Goal: Complete application form: Complete application form

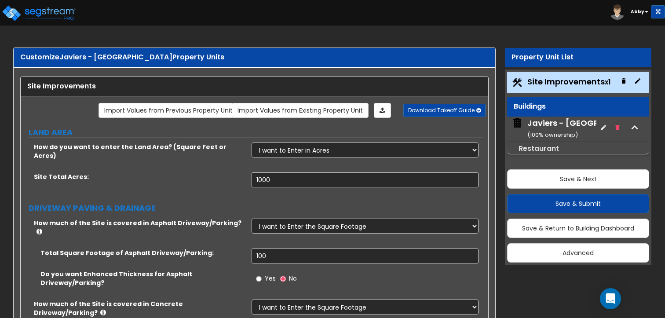
select select "2"
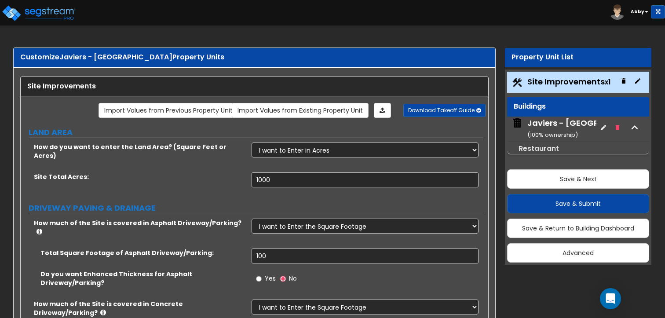
select select "1"
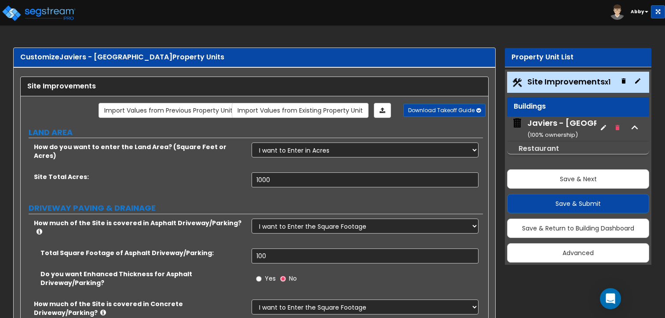
select select "1"
select select "2"
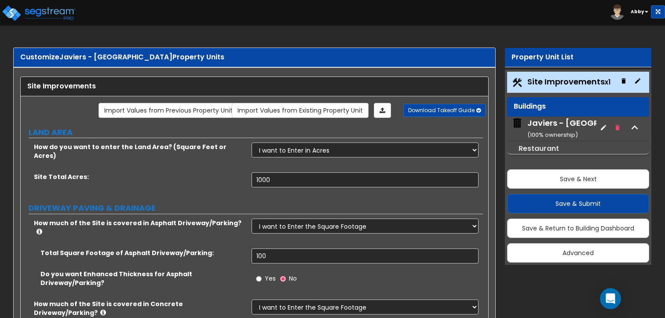
select select "3"
select select "1"
select select "2"
select select "3"
select select "1"
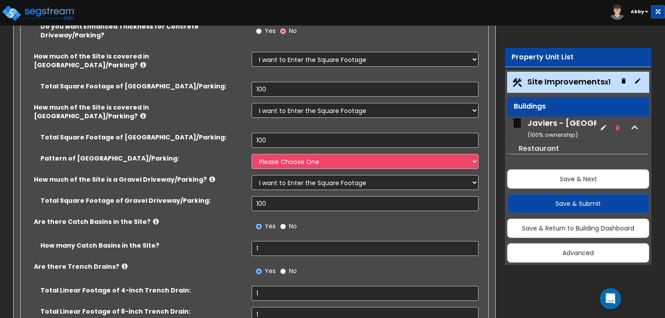
scroll to position [329, 0]
click at [289, 154] on select "Please Choose One Irregular Rectangular" at bounding box center [365, 161] width 227 height 15
select select "2"
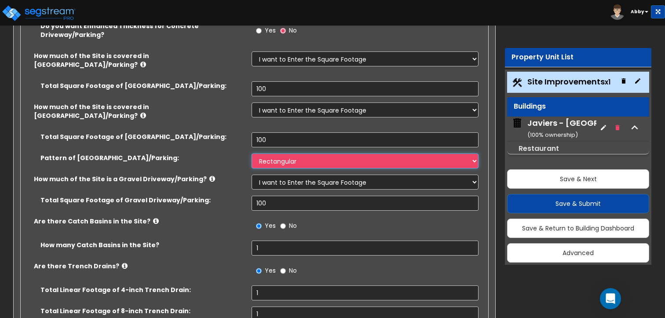
click at [252, 154] on select "Please Choose One Irregular Rectangular" at bounding box center [365, 161] width 227 height 15
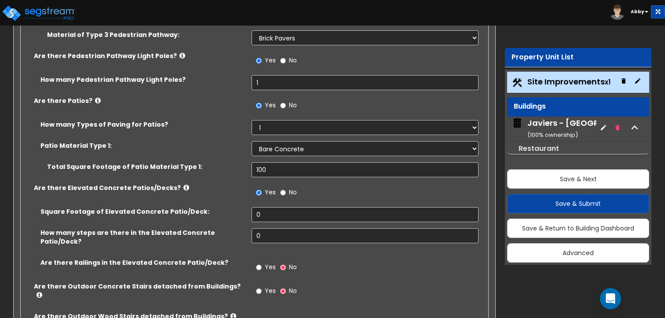
scroll to position [1619, 0]
click at [267, 208] on input "0" at bounding box center [365, 215] width 227 height 15
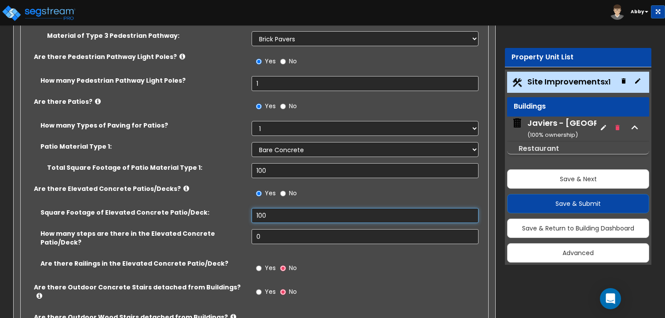
type input "100"
click at [268, 229] on input "0" at bounding box center [365, 236] width 227 height 15
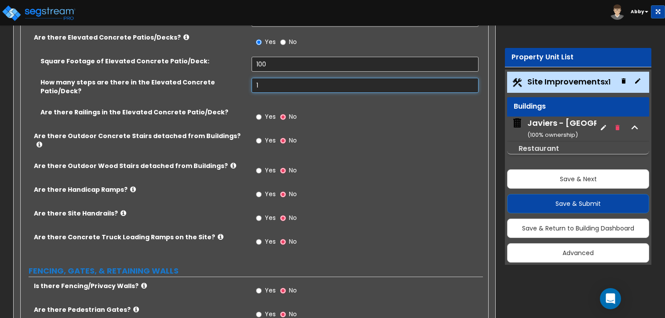
scroll to position [1747, 0]
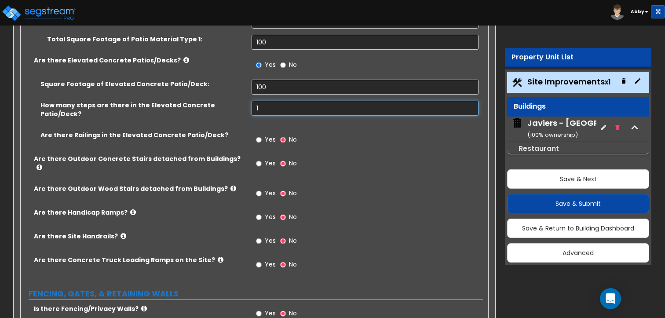
type input "1"
click at [260, 135] on input "Yes" at bounding box center [259, 140] width 6 height 10
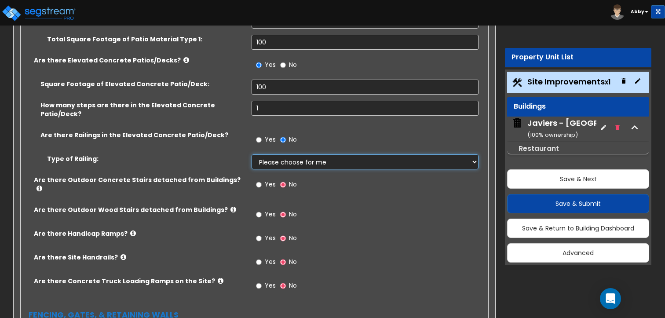
click at [271, 154] on select "Please choose for me Steel Aluminum Wood" at bounding box center [365, 161] width 227 height 15
select select "1"
click at [252, 154] on select "Please choose for me Steel Aluminum Wood" at bounding box center [365, 161] width 227 height 15
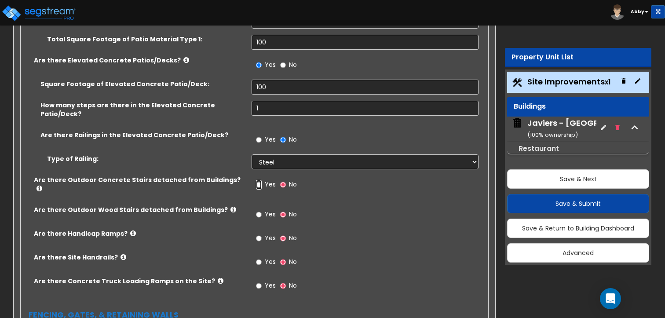
click at [260, 180] on input "Yes" at bounding box center [259, 185] width 6 height 10
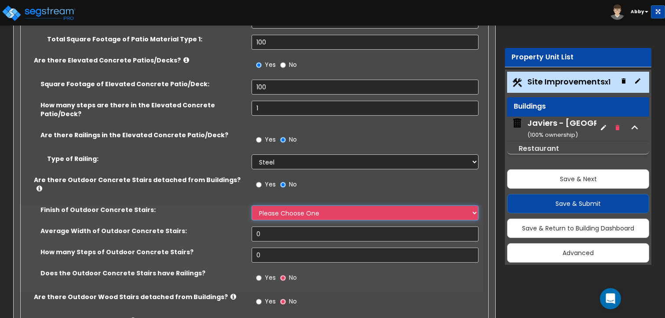
click at [264, 205] on select "Please Choose One Bare Concrete Exposed Aggregate Brick Paved Stone Paved" at bounding box center [365, 212] width 227 height 15
select select "1"
click at [252, 205] on select "Please Choose One Bare Concrete Exposed Aggregate Brick Paved Stone Paved" at bounding box center [365, 212] width 227 height 15
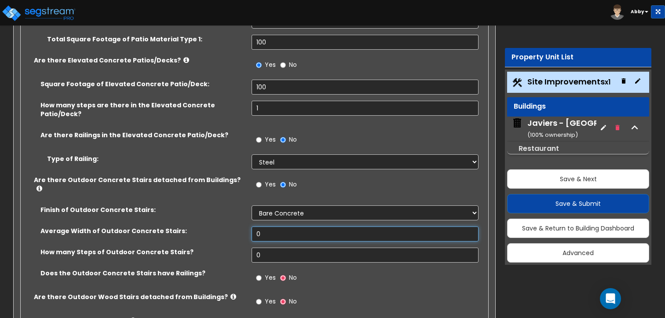
click at [266, 227] on input "0" at bounding box center [365, 234] width 227 height 15
type input "1"
click at [267, 248] on input "0" at bounding box center [365, 255] width 227 height 15
type input "1"
click at [269, 273] on span "Yes" at bounding box center [270, 277] width 11 height 9
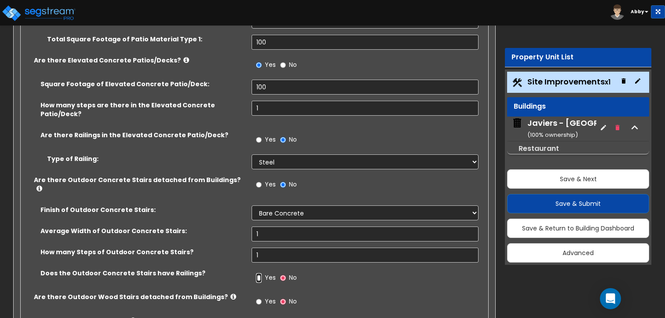
click at [262, 273] on input "Yes" at bounding box center [259, 278] width 6 height 10
radio input "true"
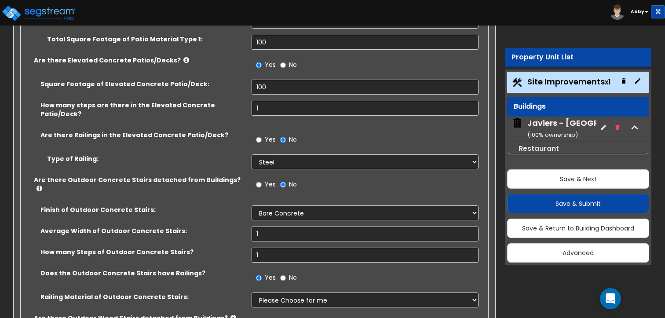
click at [269, 314] on div "Yes No" at bounding box center [277, 324] width 50 height 20
click at [270, 293] on select "Please Choose for me Steel Aluminum Wood" at bounding box center [365, 300] width 227 height 15
select select "2"
click at [252, 293] on select "Please Choose for me Steel Aluminum Wood" at bounding box center [365, 300] width 227 height 15
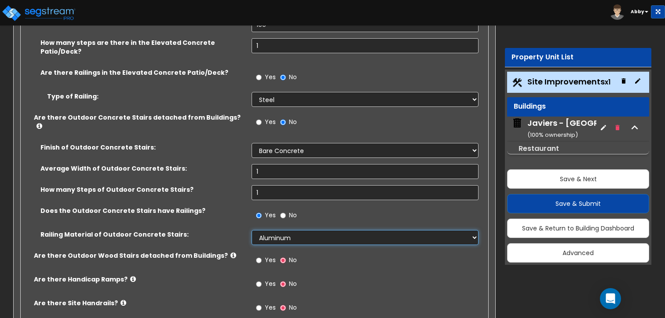
scroll to position [1810, 0]
click at [260, 255] on input "Yes" at bounding box center [259, 260] width 6 height 10
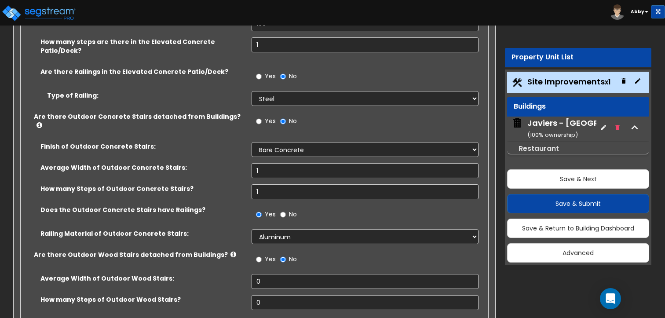
click at [261, 250] on div "Yes No" at bounding box center [367, 262] width 231 height 24
click at [263, 274] on input "0" at bounding box center [365, 281] width 227 height 15
type input "3"
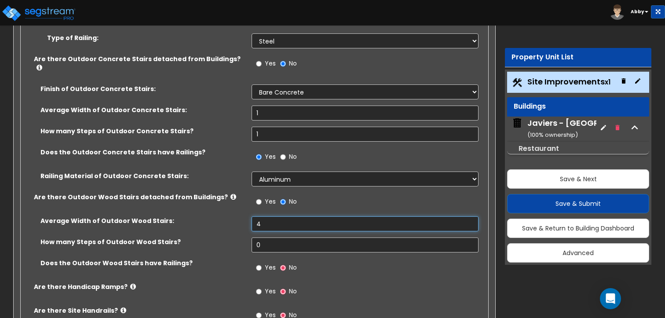
scroll to position [1869, 0]
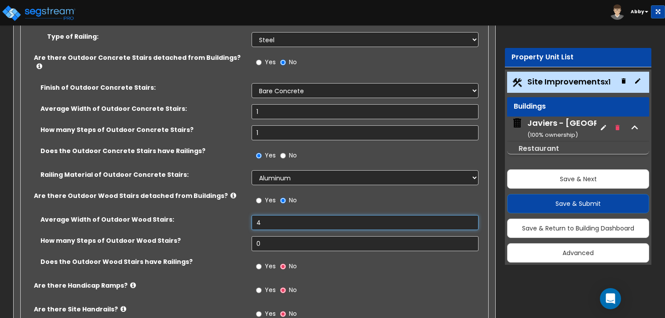
type input "4"
click at [264, 236] on input "0" at bounding box center [365, 243] width 227 height 15
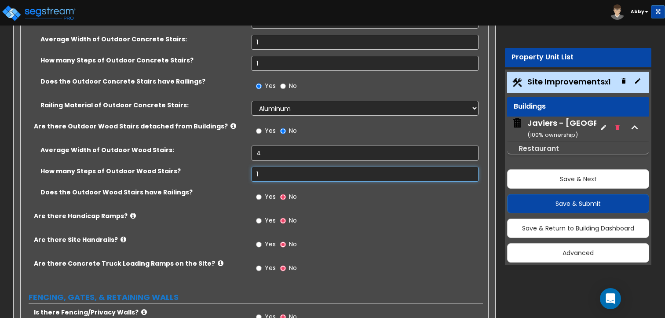
scroll to position [1941, 0]
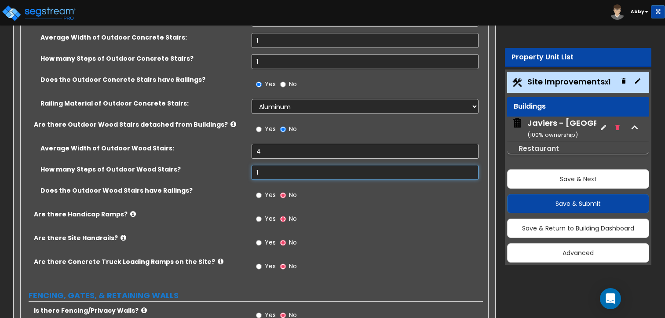
type input "1"
click at [267, 190] on span "Yes" at bounding box center [270, 194] width 11 height 9
click at [262, 190] on input "Yes" at bounding box center [259, 195] width 6 height 10
radio input "true"
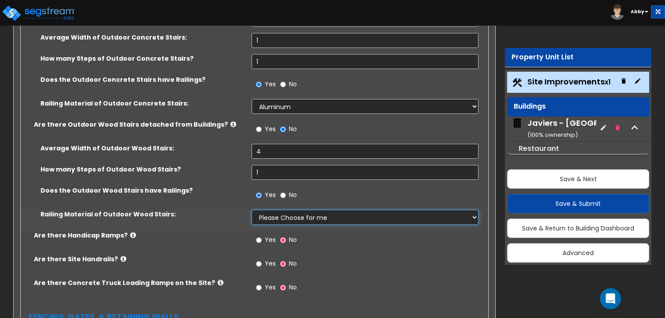
click at [271, 210] on select "Please Choose for me Wood Steel Aluminum" at bounding box center [365, 217] width 227 height 15
select select "1"
click at [252, 210] on select "Please Choose for me Wood Steel Aluminum" at bounding box center [365, 217] width 227 height 15
click at [266, 235] on span "Yes" at bounding box center [270, 239] width 11 height 9
click at [262, 235] on input "Yes" at bounding box center [259, 240] width 6 height 10
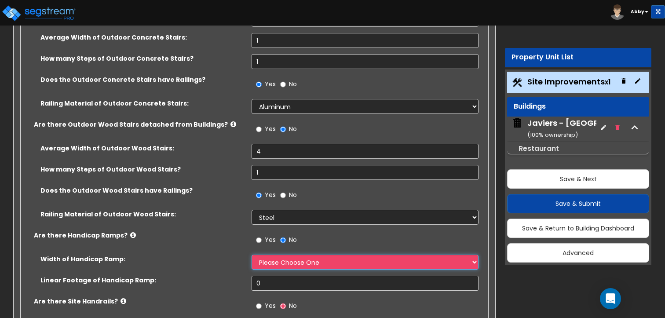
click at [268, 255] on select "Please Choose One 3' width 5' width" at bounding box center [365, 262] width 227 height 15
select select "1"
click at [252, 255] on select "Please Choose One 3' width 5' width" at bounding box center [365, 262] width 227 height 15
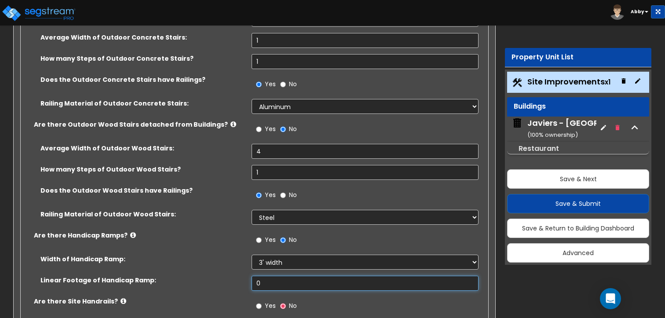
click at [267, 276] on input "0" at bounding box center [365, 283] width 227 height 15
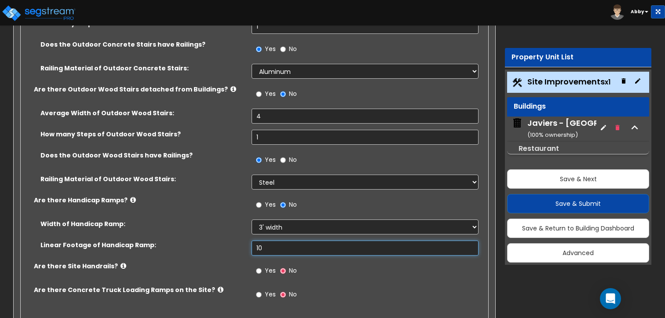
scroll to position [1977, 0]
type input "10"
click at [259, 265] on input "Yes" at bounding box center [259, 270] width 6 height 10
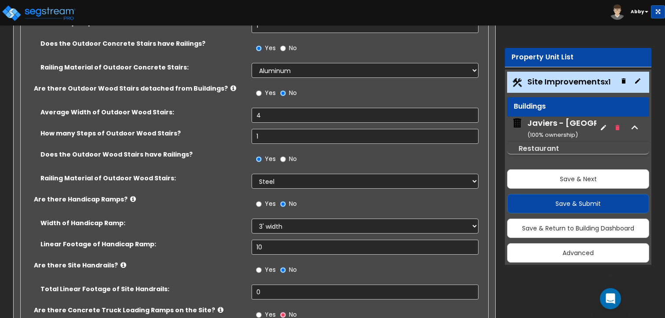
click at [262, 261] on div "Yes No" at bounding box center [367, 273] width 231 height 24
click at [262, 285] on input "0" at bounding box center [365, 292] width 227 height 15
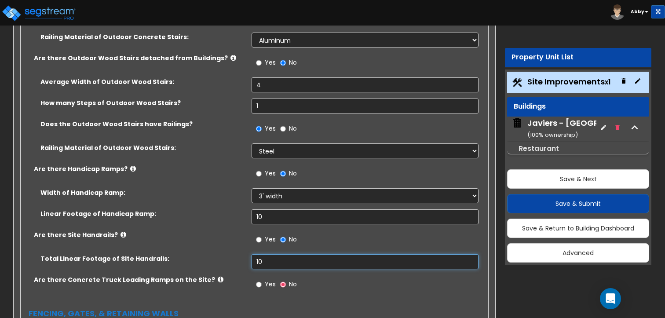
scroll to position [2007, 0]
type input "10"
click at [260, 279] on input "Yes" at bounding box center [259, 284] width 6 height 10
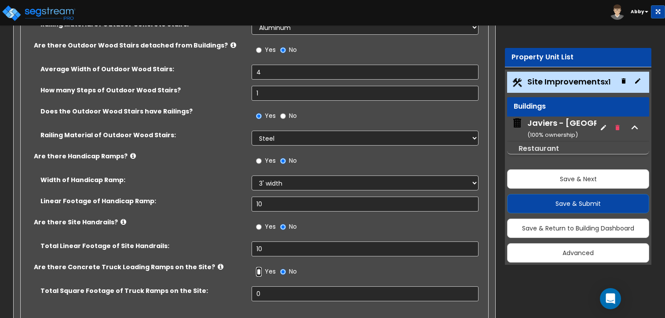
scroll to position [2020, 0]
click at [263, 286] on input "0" at bounding box center [365, 293] width 227 height 15
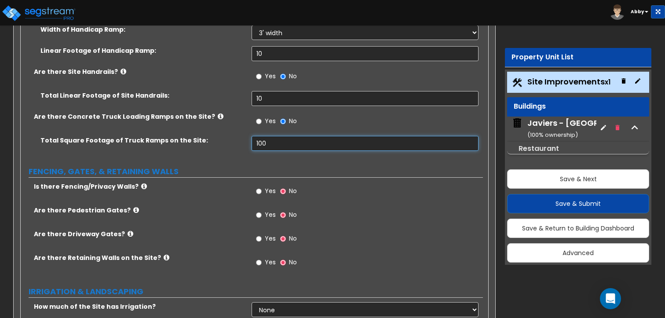
scroll to position [2171, 0]
type input "100"
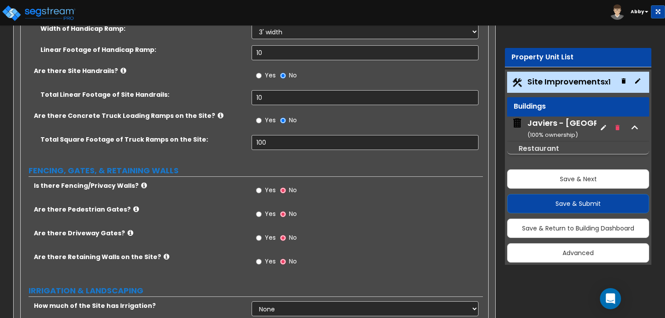
click at [266, 186] on span "Yes" at bounding box center [270, 190] width 11 height 9
click at [262, 186] on input "Yes" at bounding box center [259, 191] width 6 height 10
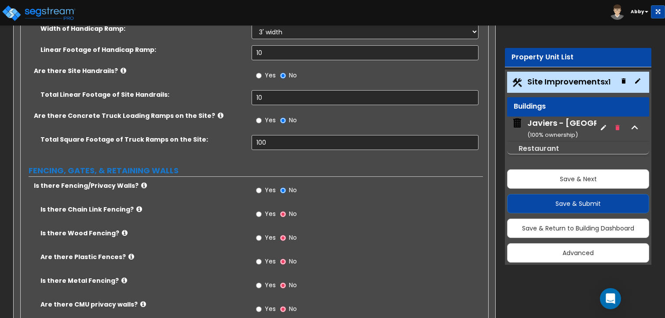
click at [271, 209] on span "Yes" at bounding box center [270, 213] width 11 height 9
click at [262, 209] on input "Yes" at bounding box center [259, 214] width 6 height 10
radio input "true"
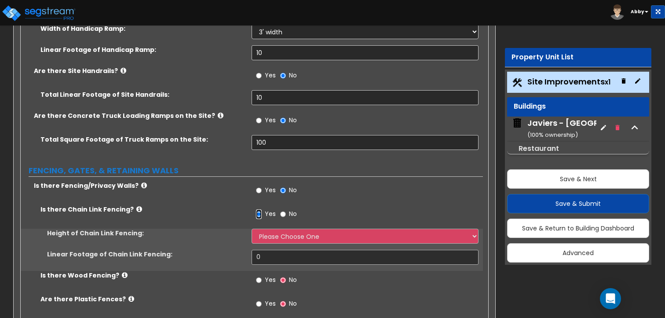
scroll to position [2194, 0]
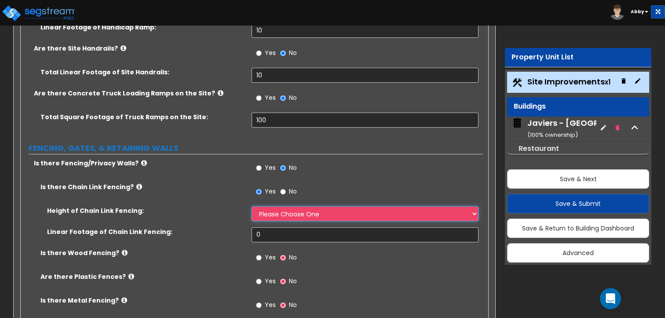
click at [271, 206] on select "Please Choose One 3 feet 4 feet 5 feet 6 feet 10 feet 12 feet" at bounding box center [365, 213] width 227 height 15
select select "4"
click at [252, 206] on select "Please Choose One 3 feet 4 feet 5 feet 6 feet 10 feet 12 feet" at bounding box center [365, 213] width 227 height 15
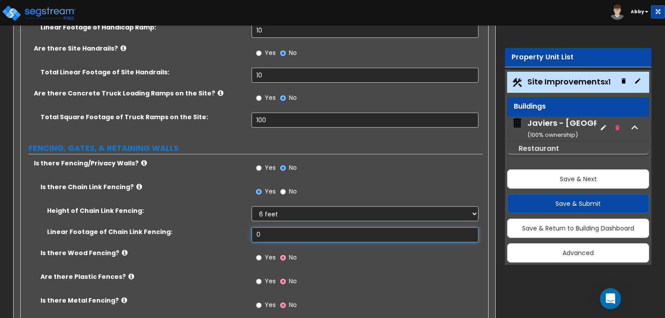
click at [271, 227] on input "0" at bounding box center [365, 234] width 227 height 15
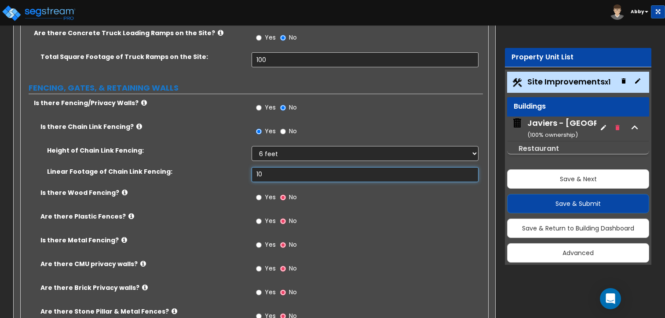
scroll to position [2255, 0]
type input "10"
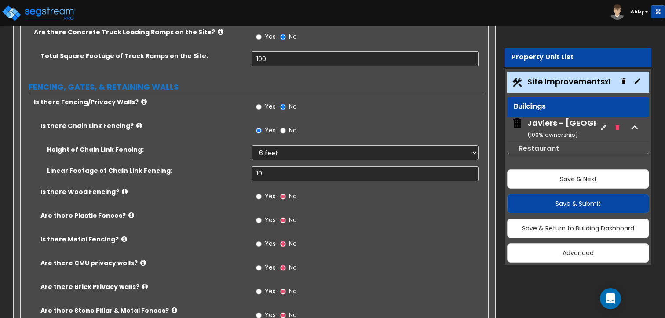
click at [264, 190] on label "Yes" at bounding box center [266, 197] width 20 height 15
click at [262, 192] on input "Yes" at bounding box center [259, 197] width 6 height 10
radio input "true"
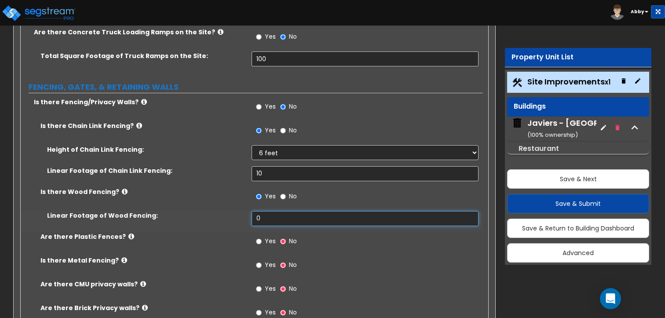
click at [266, 211] on input "0" at bounding box center [365, 218] width 227 height 15
type input "10"
click at [261, 235] on label "Yes" at bounding box center [266, 242] width 20 height 15
click at [261, 237] on input "Yes" at bounding box center [259, 242] width 6 height 10
radio input "true"
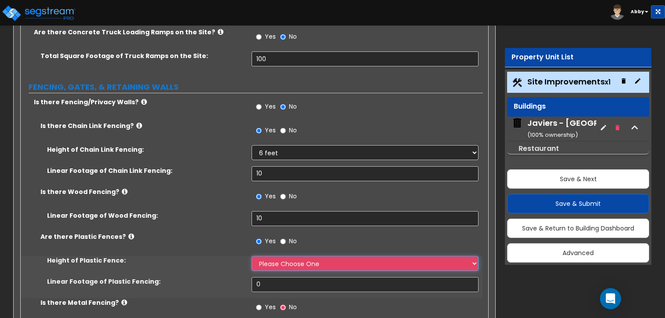
click at [262, 256] on select "Please Choose One 3 feet 4 feet 5 feet 6 feet" at bounding box center [365, 263] width 227 height 15
select select "2"
click at [252, 256] on select "Please Choose One 3 feet 4 feet 5 feet 6 feet" at bounding box center [365, 263] width 227 height 15
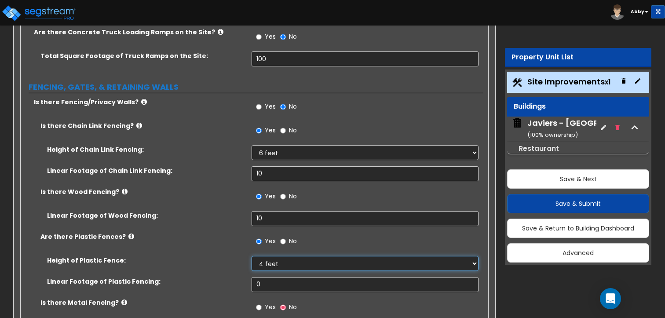
scroll to position [2288, 0]
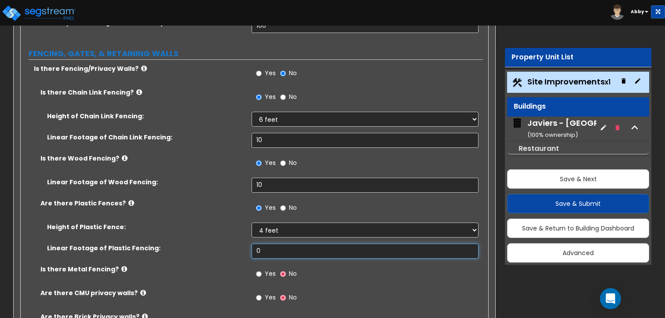
click at [276, 244] on input "0" at bounding box center [365, 251] width 227 height 15
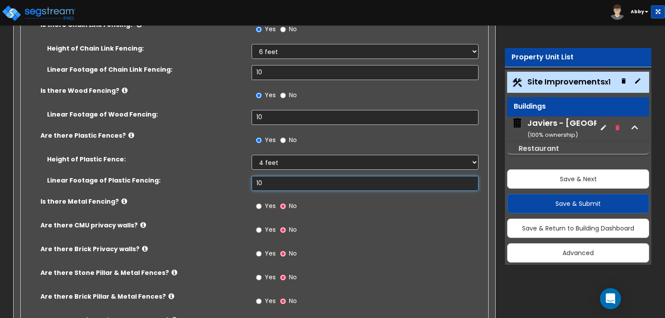
scroll to position [2357, 0]
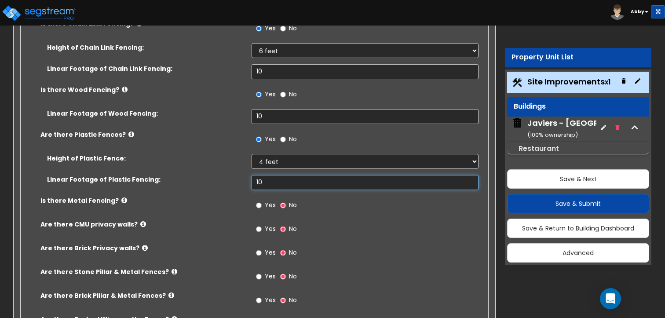
type input "10"
click at [258, 201] on input "Yes" at bounding box center [259, 206] width 6 height 10
radio input "true"
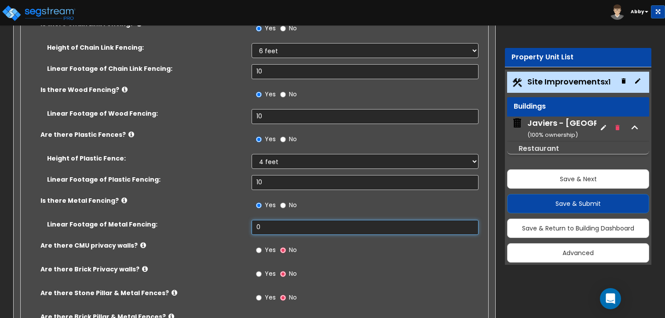
click at [265, 220] on input "0" at bounding box center [365, 227] width 227 height 15
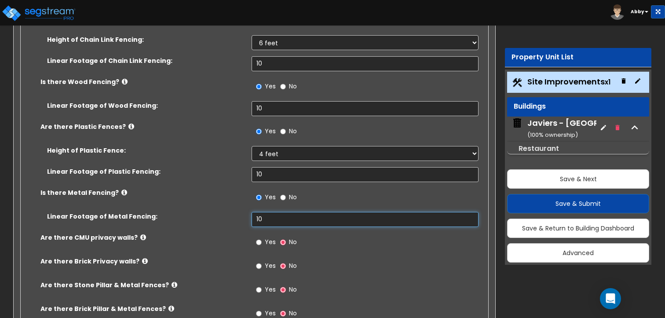
scroll to position [2366, 0]
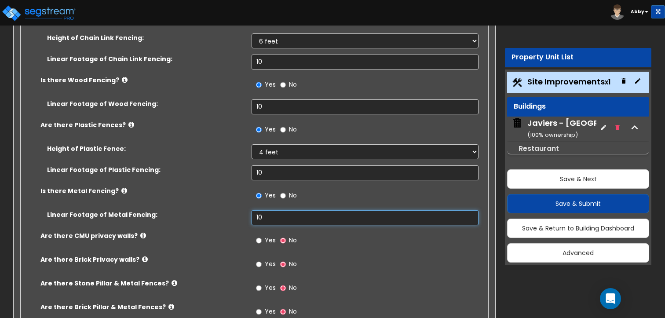
type input "10"
click at [259, 236] on input "Yes" at bounding box center [259, 241] width 6 height 10
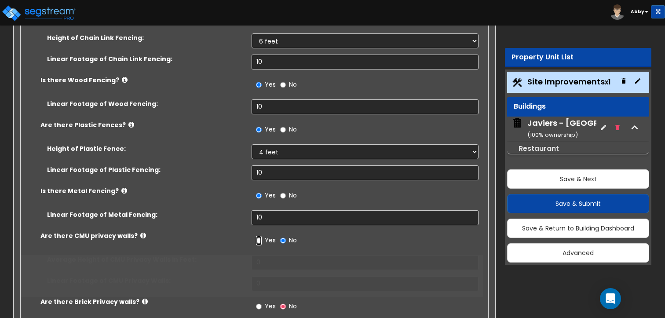
radio input "true"
click at [259, 236] on input "Yes" at bounding box center [259, 241] width 6 height 10
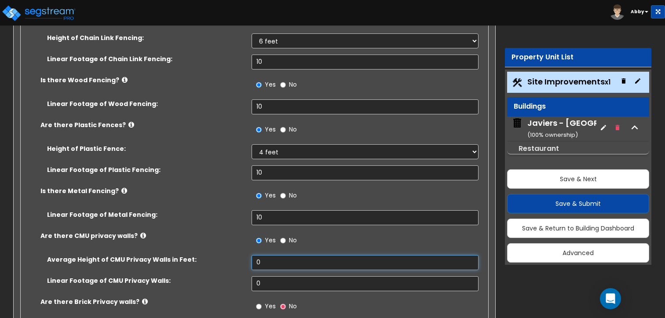
click at [265, 255] on input "0" at bounding box center [365, 262] width 227 height 15
type input "4"
click at [266, 276] on input "0" at bounding box center [365, 283] width 227 height 15
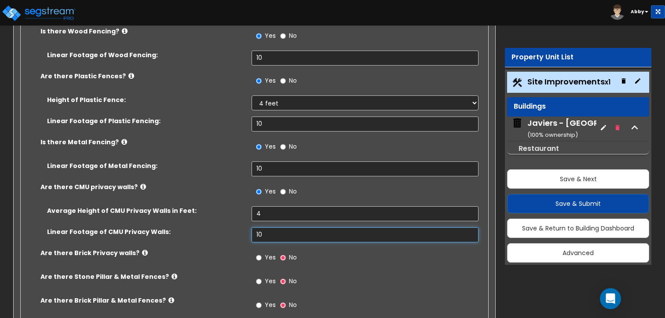
scroll to position [2416, 0]
type input "10"
click at [257, 252] on input "Yes" at bounding box center [259, 257] width 6 height 10
radio input "true"
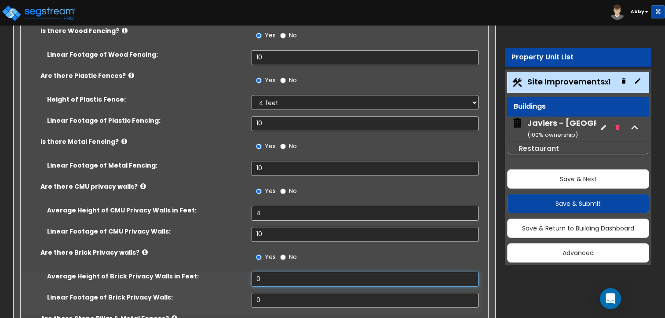
click at [263, 272] on input "0" at bounding box center [365, 279] width 227 height 15
type input "5"
type input "10"
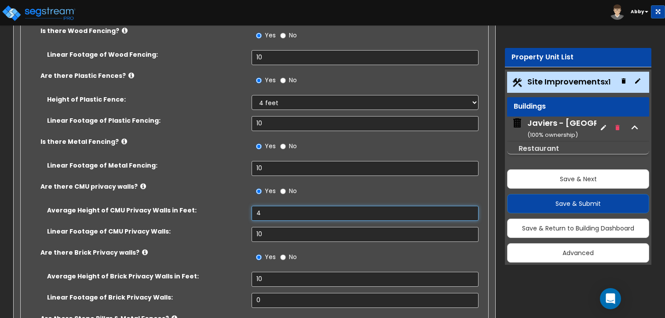
click at [263, 206] on input "4" at bounding box center [365, 213] width 227 height 15
type input "1"
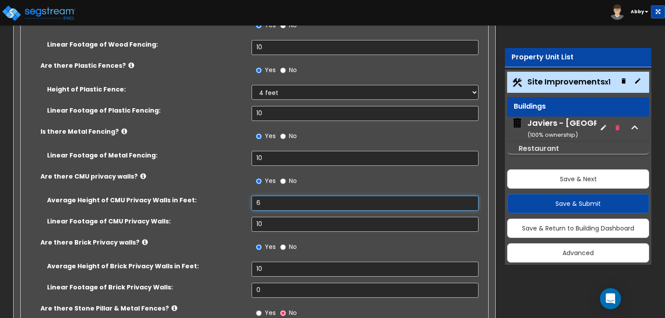
scroll to position [2426, 0]
type input "6"
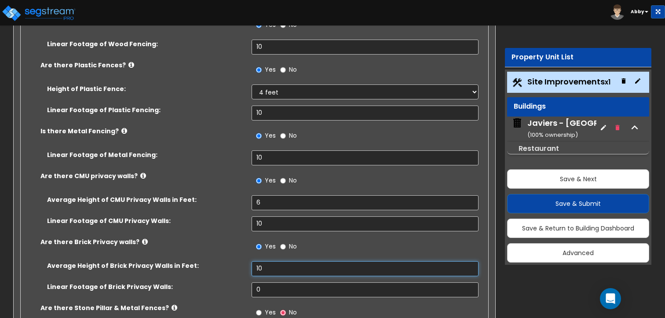
click at [266, 261] on input "10" at bounding box center [365, 268] width 227 height 15
type input "1"
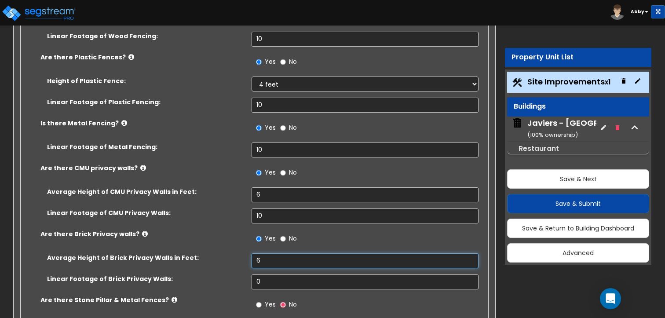
scroll to position [2435, 0]
type input "6"
click at [267, 274] on input "0" at bounding box center [365, 281] width 227 height 15
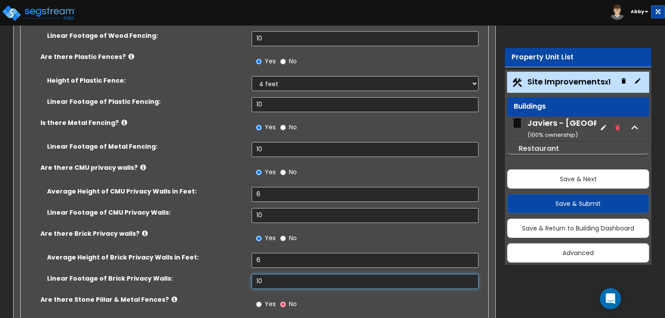
scroll to position [2454, 0]
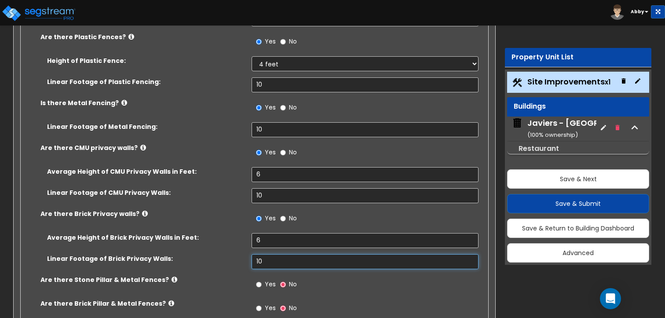
type input "10"
click at [259, 280] on input "Yes" at bounding box center [259, 285] width 6 height 10
radio input "true"
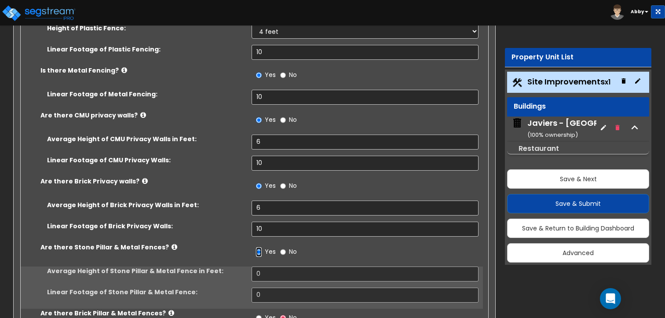
scroll to position [2488, 0]
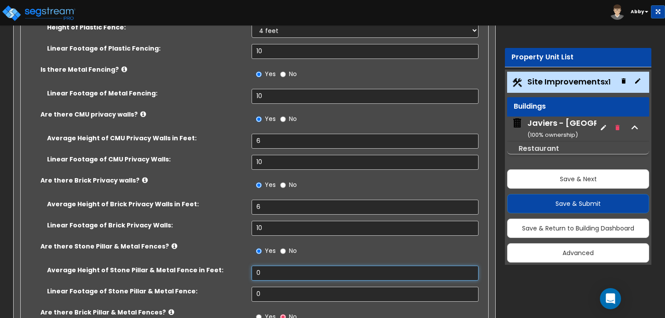
click at [270, 266] on input "0" at bounding box center [365, 273] width 227 height 15
type input "6"
click at [270, 287] on input "0" at bounding box center [365, 294] width 227 height 15
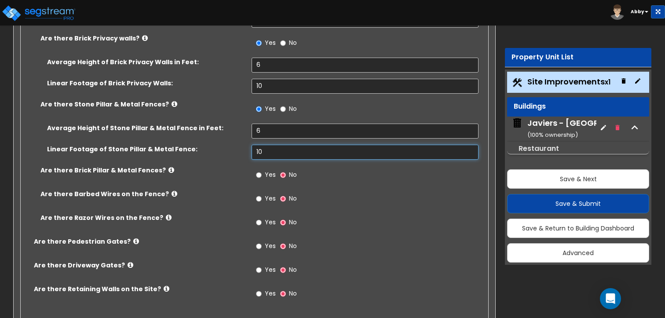
scroll to position [2630, 0]
type input "10"
click at [266, 170] on span "Yes" at bounding box center [270, 174] width 11 height 9
click at [262, 170] on input "Yes" at bounding box center [259, 175] width 6 height 10
radio input "true"
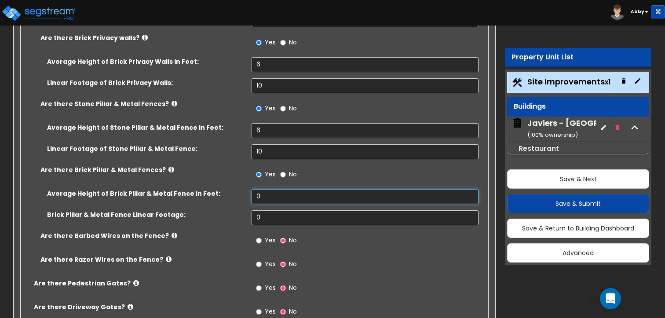
click at [273, 189] on input "0" at bounding box center [365, 196] width 227 height 15
type input "6"
click at [273, 210] on input "0" at bounding box center [365, 217] width 227 height 15
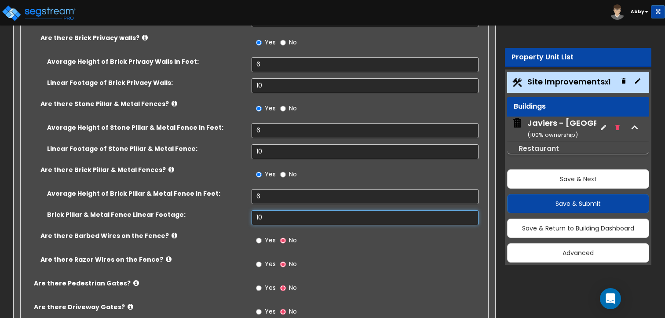
scroll to position [2667, 0]
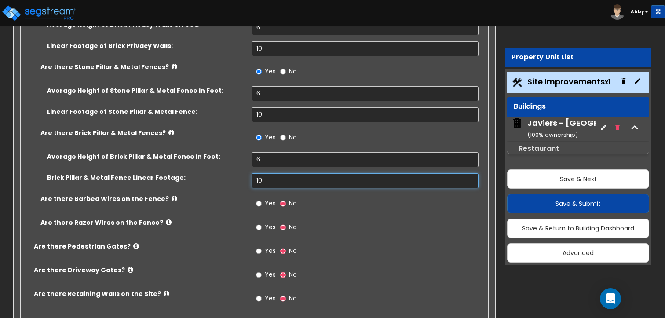
type input "10"
click at [261, 199] on input "Yes" at bounding box center [259, 204] width 6 height 10
radio input "true"
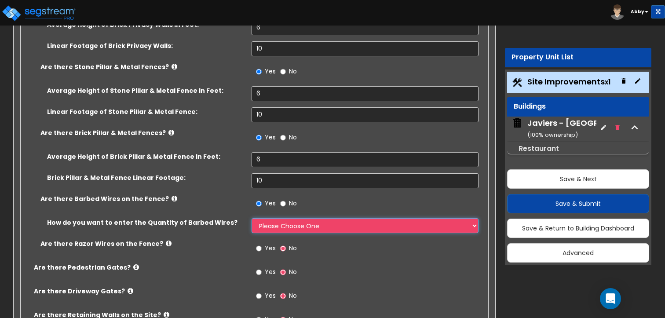
click at [266, 218] on select "Please Choose One Enter Linear Footage Enter Percentage I Don't Know - Please e…" at bounding box center [365, 225] width 227 height 15
select select "1"
click at [252, 218] on select "Please Choose One Enter Linear Footage Enter Percentage I Don't Know - Please e…" at bounding box center [365, 225] width 227 height 15
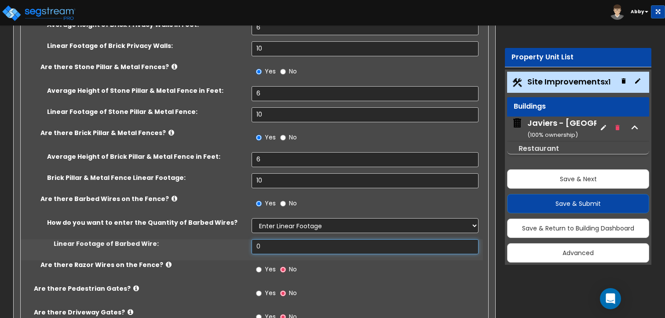
click at [266, 239] on input "0" at bounding box center [365, 246] width 227 height 15
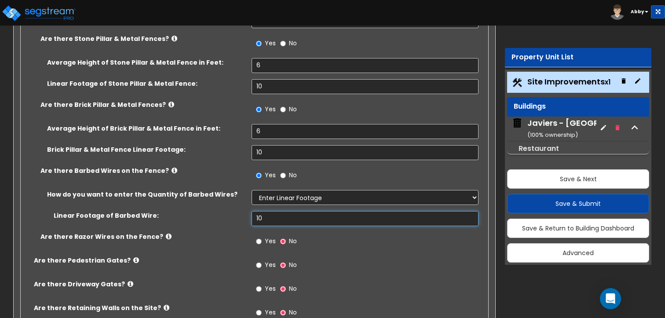
type input "10"
click at [259, 237] on input "Yes" at bounding box center [259, 242] width 6 height 10
radio input "true"
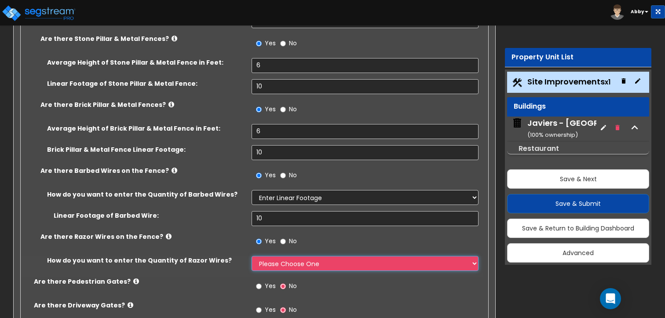
click at [264, 256] on select "Please Choose One Enter Linear Footage Enter Percentage I Don't Know - Please e…" at bounding box center [365, 263] width 227 height 15
select select "1"
click at [252, 256] on select "Please Choose One Enter Linear Footage Enter Percentage I Don't Know - Please e…" at bounding box center [365, 263] width 227 height 15
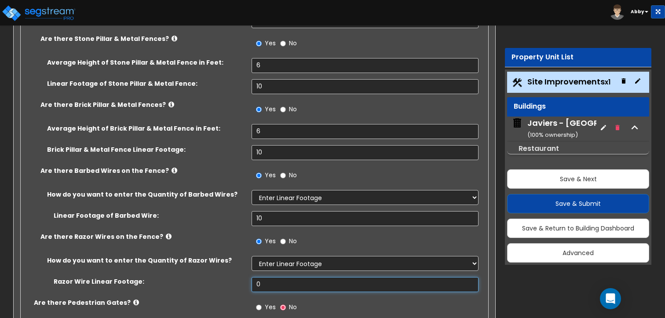
click at [264, 277] on input "0" at bounding box center [365, 284] width 227 height 15
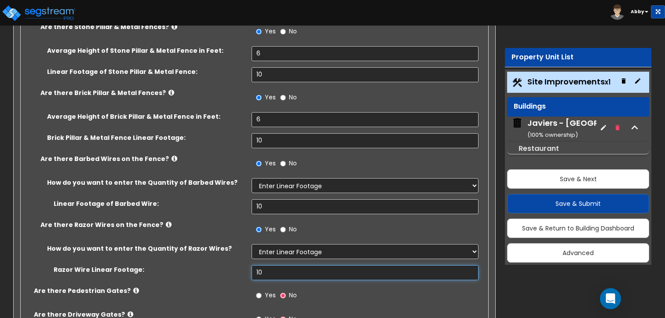
scroll to position [2708, 0]
type input "10"
click at [258, 290] on input "Yes" at bounding box center [259, 295] width 6 height 10
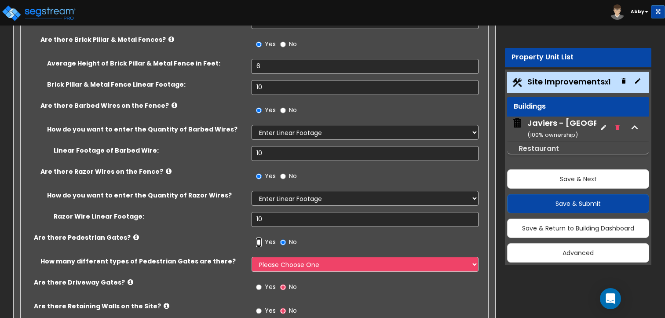
scroll to position [2761, 0]
click at [276, 257] on select "Please Choose One 1 2 3" at bounding box center [365, 264] width 227 height 15
select select "3"
click at [252, 257] on select "Please Choose One 1 2 3" at bounding box center [365, 264] width 227 height 15
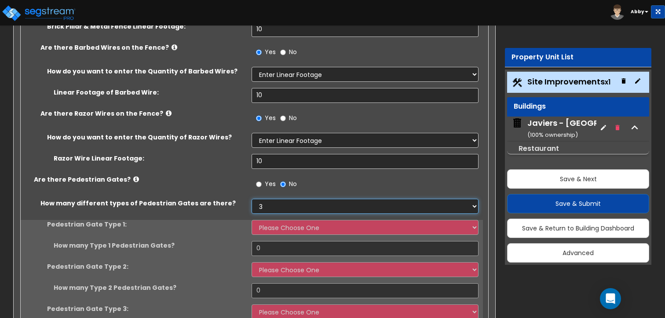
scroll to position [2820, 0]
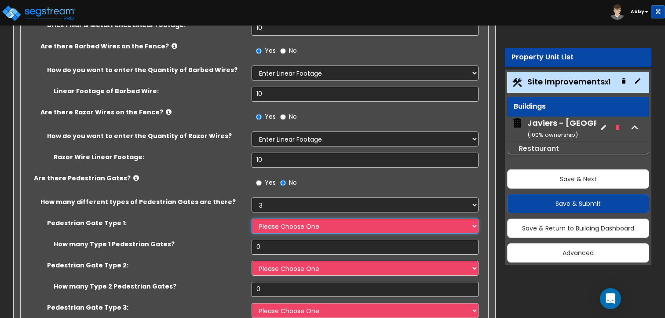
click at [282, 219] on select "Please Choose One Chain Link, 3 ft Height Chain Link, 4 ft Height Chain Link, 6…" at bounding box center [365, 226] width 227 height 15
select select "2"
click at [252, 219] on select "Please Choose One Chain Link, 3 ft Height Chain Link, 4 ft Height Chain Link, 6…" at bounding box center [365, 226] width 227 height 15
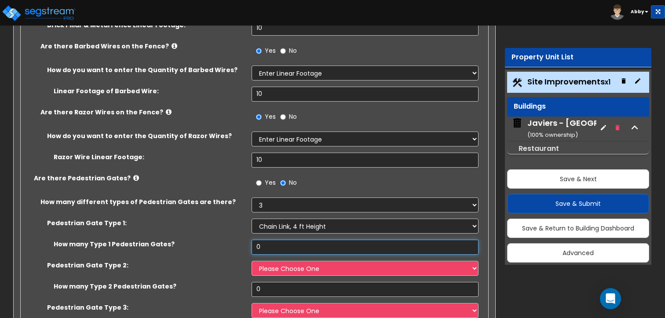
click at [276, 240] on input "0" at bounding box center [365, 247] width 227 height 15
type input "1"
click at [279, 261] on select "Please Choose One Chain Link, 3 ft Height Chain Link, 4 ft Height Chain Link, 6…" at bounding box center [365, 268] width 227 height 15
select select "5"
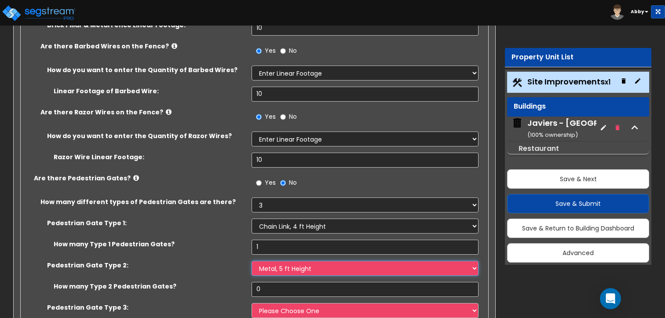
click at [252, 261] on select "Please Choose One Chain Link, 3 ft Height Chain Link, 4 ft Height Chain Link, 6…" at bounding box center [365, 268] width 227 height 15
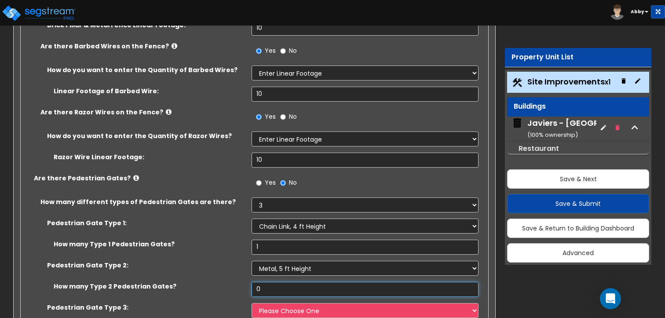
click at [271, 282] on input "0" at bounding box center [365, 289] width 227 height 15
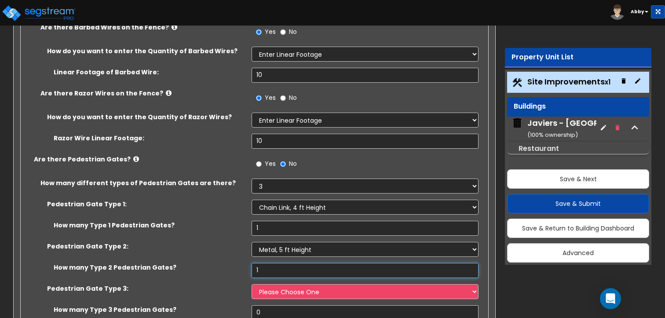
scroll to position [2843, 0]
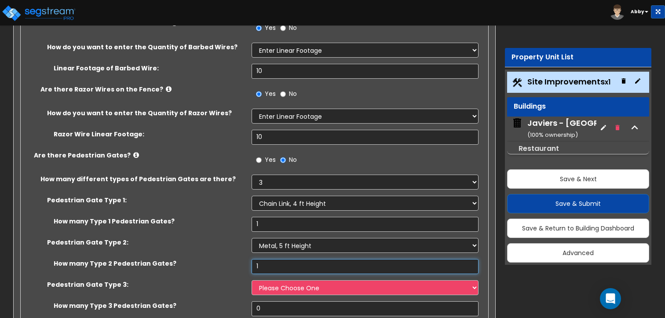
type input "1"
click at [269, 280] on select "Please Choose One Chain Link, 3 ft Height Chain Link, 4 ft Height Chain Link, 6…" at bounding box center [365, 287] width 227 height 15
select select "9"
click at [252, 280] on select "Please Choose One Chain Link, 3 ft Height Chain Link, 4 ft Height Chain Link, 6…" at bounding box center [365, 287] width 227 height 15
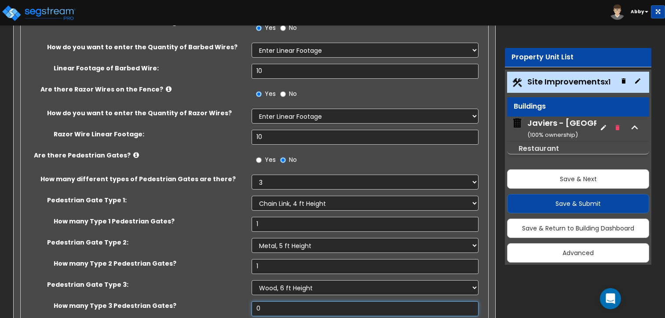
click at [271, 301] on input "0" at bounding box center [365, 308] width 227 height 15
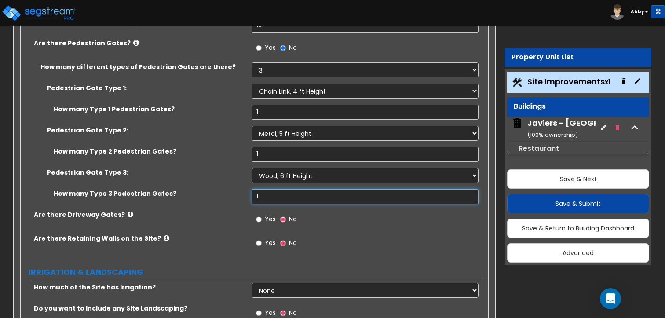
scroll to position [2955, 0]
type input "1"
click at [260, 212] on label "Yes" at bounding box center [266, 219] width 20 height 15
click at [260, 214] on input "Yes" at bounding box center [259, 219] width 6 height 10
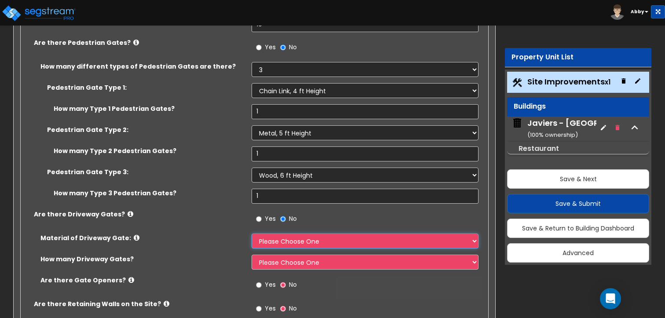
click at [264, 234] on select "Please Choose One Wood Steel" at bounding box center [365, 241] width 227 height 15
click at [252, 234] on select "Please Choose One Wood Steel" at bounding box center [365, 241] width 227 height 15
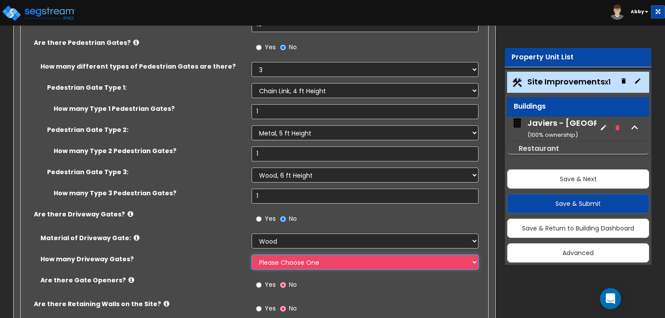
click at [272, 255] on select "Please Choose One 1 2 3" at bounding box center [365, 262] width 227 height 15
click at [271, 234] on select "Please Choose One Wood Steel" at bounding box center [365, 241] width 227 height 15
select select "2"
click at [252, 234] on select "Please Choose One Wood Steel" at bounding box center [365, 241] width 227 height 15
click at [272, 255] on select "Please Choose One 1 2 3" at bounding box center [365, 262] width 227 height 15
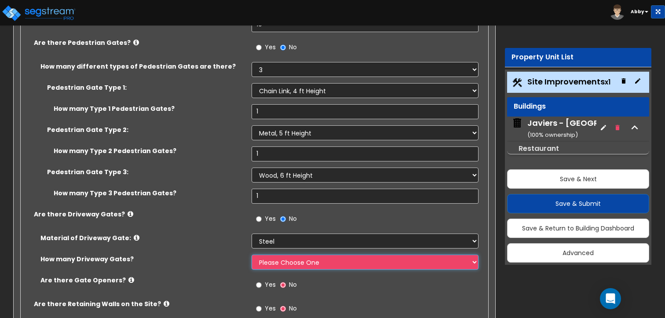
select select "3"
click at [252, 255] on select "Please Choose One 1 2 3" at bounding box center [365, 262] width 227 height 15
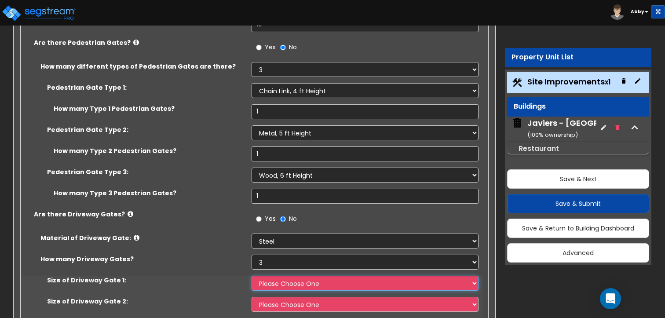
click at [272, 276] on select "Please Choose One 12 feet wide 14 feet wide 16 feet wide" at bounding box center [365, 283] width 227 height 15
select select "1"
click at [252, 276] on select "Please Choose One 12 feet wide 14 feet wide 16 feet wide" at bounding box center [365, 283] width 227 height 15
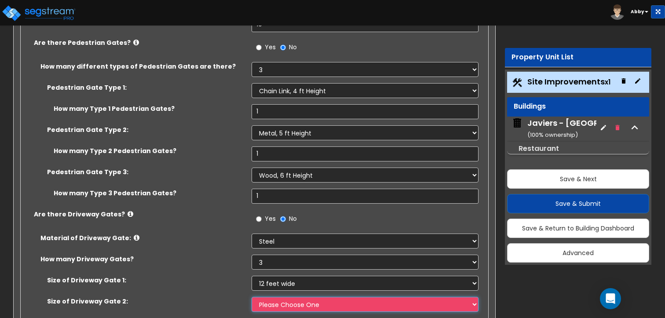
click at [277, 297] on select "Please Choose One 12 feet wide 14 feet wide 16 feet wide" at bounding box center [365, 304] width 227 height 15
select select "2"
click at [252, 297] on select "Please Choose One 12 feet wide 14 feet wide 16 feet wide" at bounding box center [365, 304] width 227 height 15
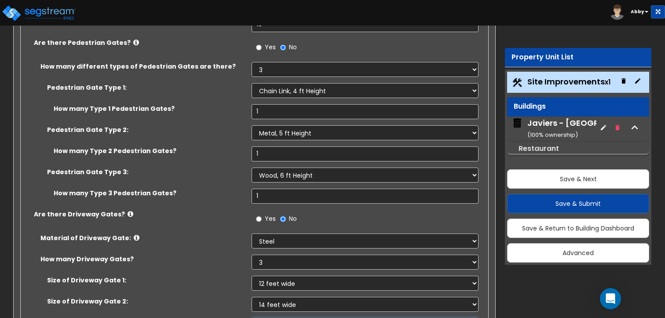
select select "3"
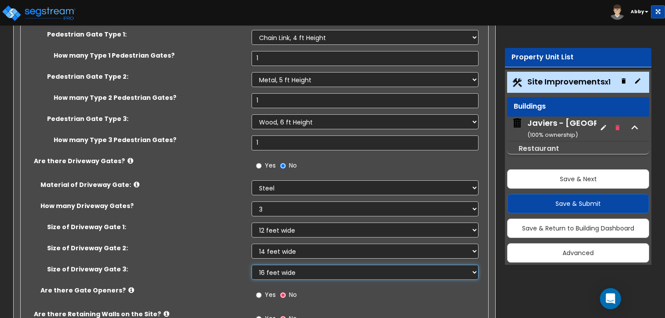
scroll to position [3010, 0]
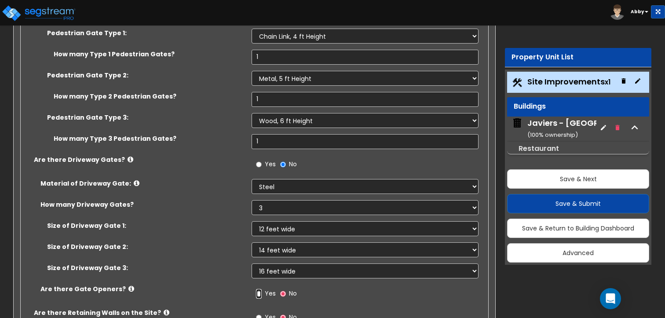
click at [260, 289] on input "Yes" at bounding box center [259, 294] width 6 height 10
radio input "true"
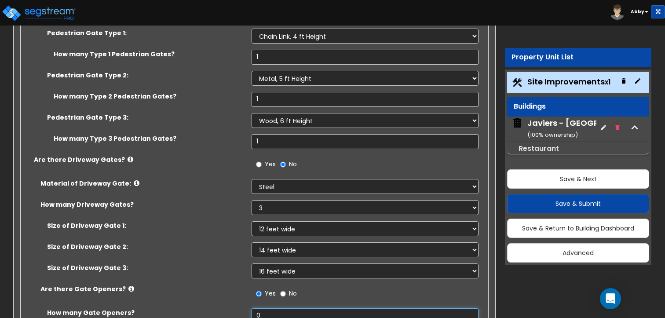
click at [262, 308] on input "0" at bounding box center [365, 315] width 227 height 15
type input "1"
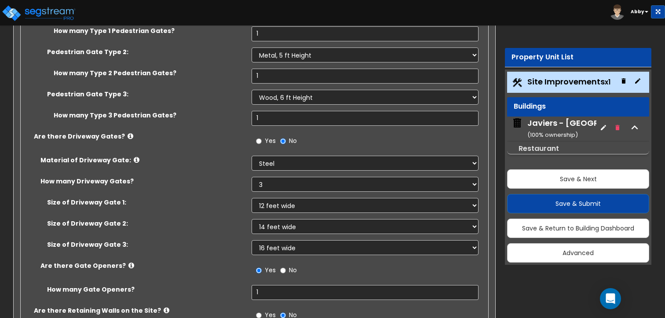
radio input "true"
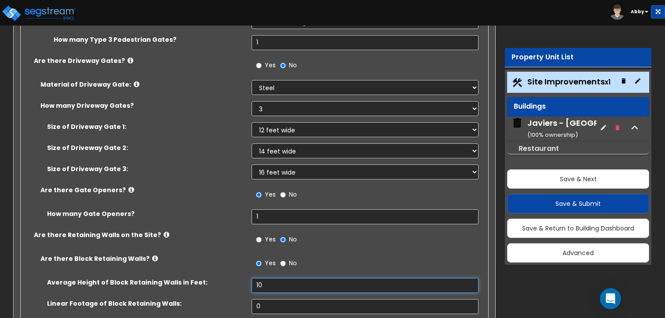
type input "10"
click at [276, 299] on input "0" at bounding box center [365, 306] width 227 height 15
